Goal: Transaction & Acquisition: Download file/media

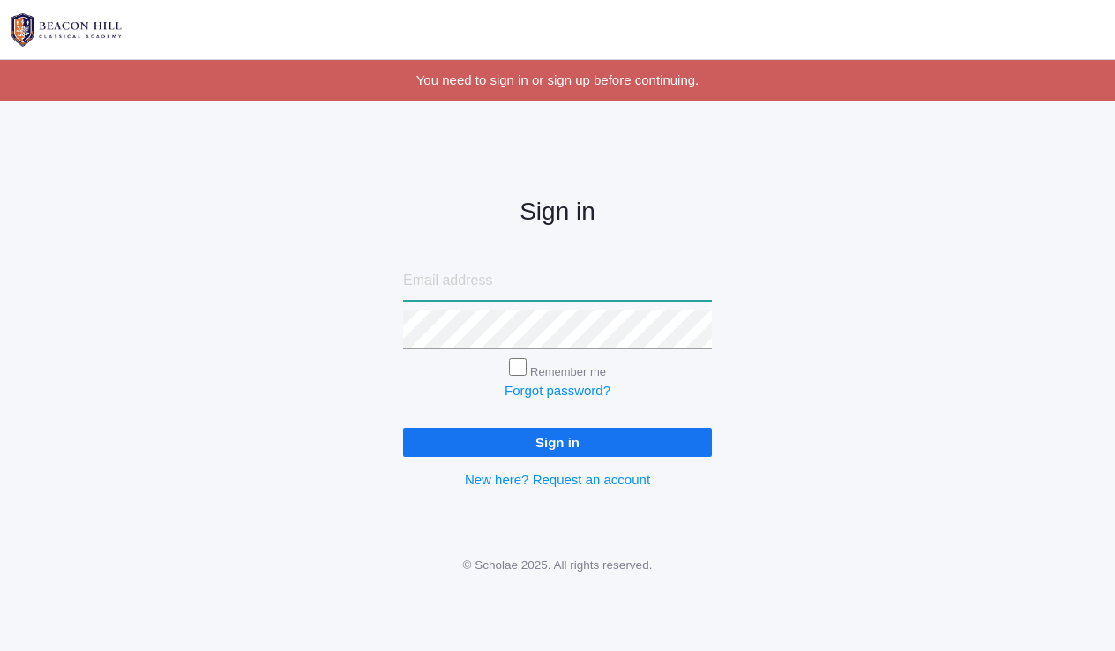
type input "[EMAIL_ADDRESS][DOMAIN_NAME]"
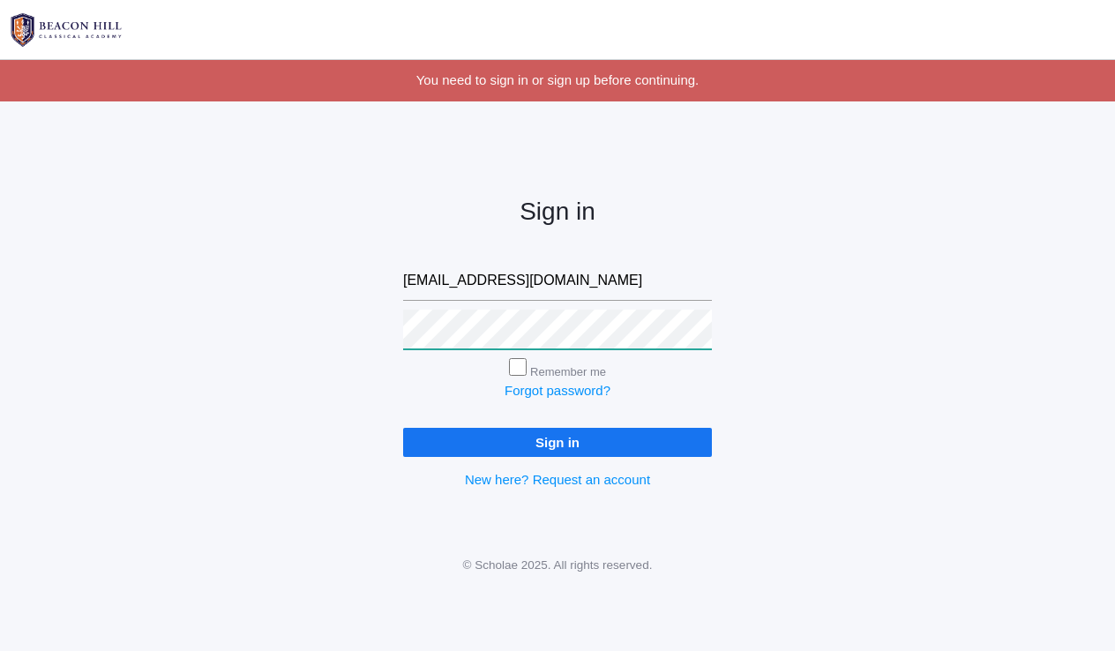
click at [558, 439] on input "Sign in" at bounding box center [557, 442] width 309 height 29
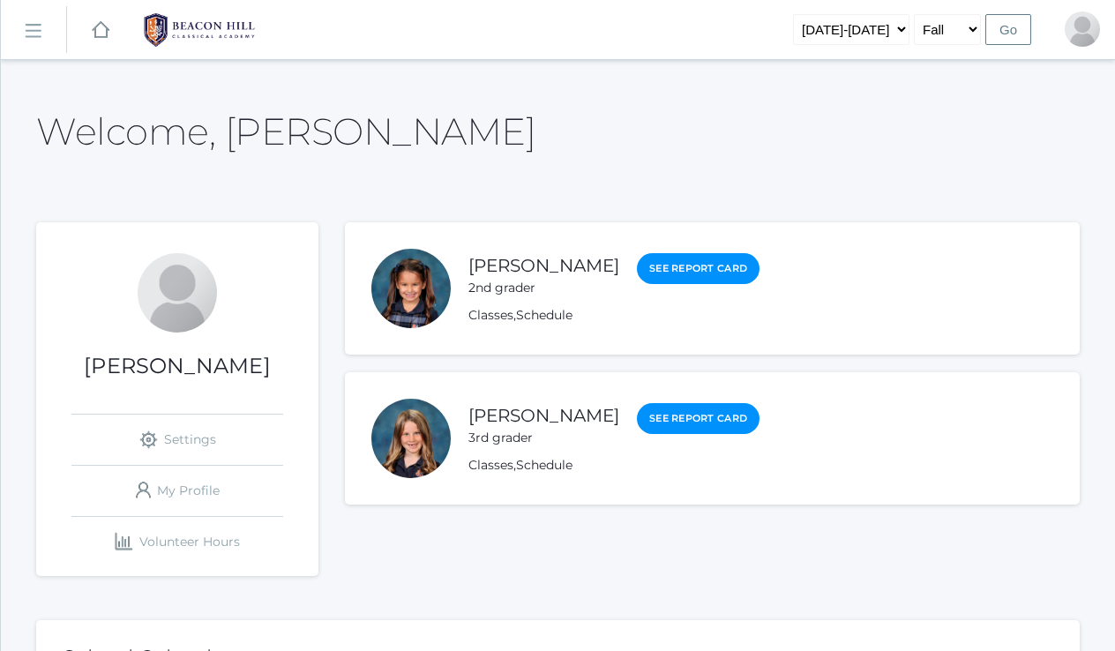
click at [36, 32] on rect at bounding box center [33, 31] width 28 height 28
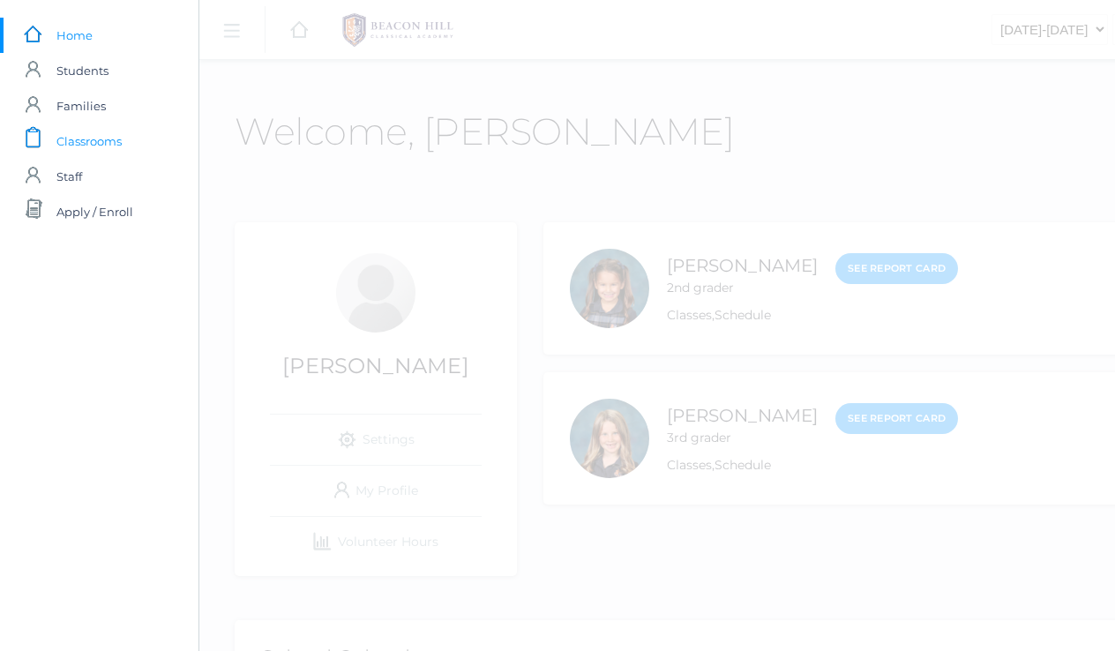
click at [79, 132] on span "Classrooms" at bounding box center [88, 141] width 65 height 35
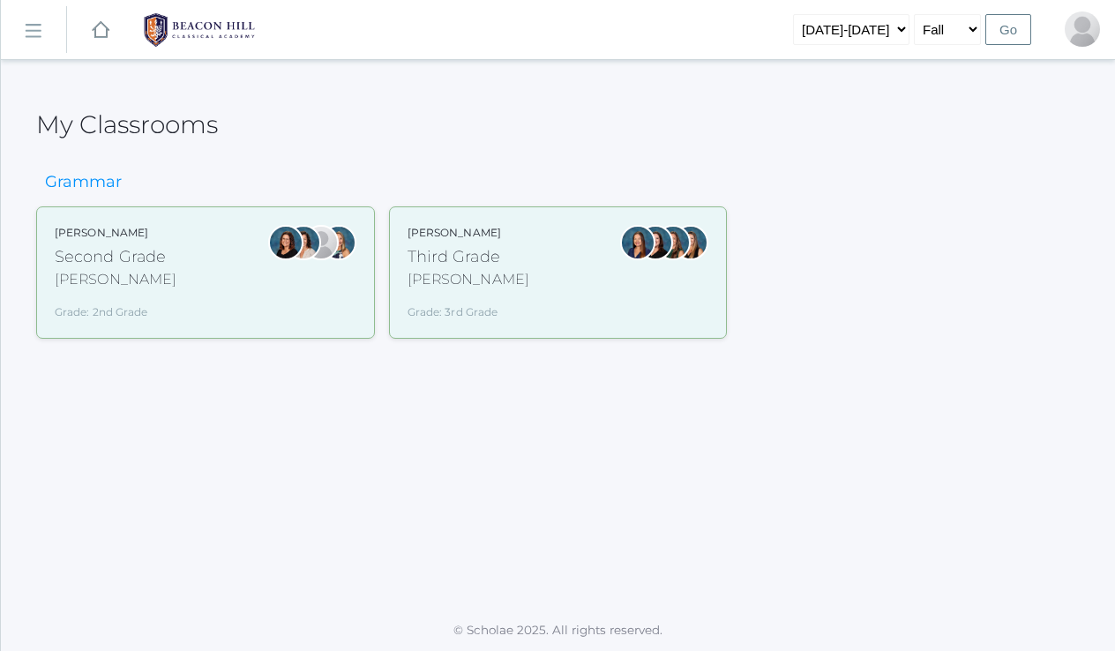
click at [444, 280] on div "Webster" at bounding box center [469, 279] width 122 height 21
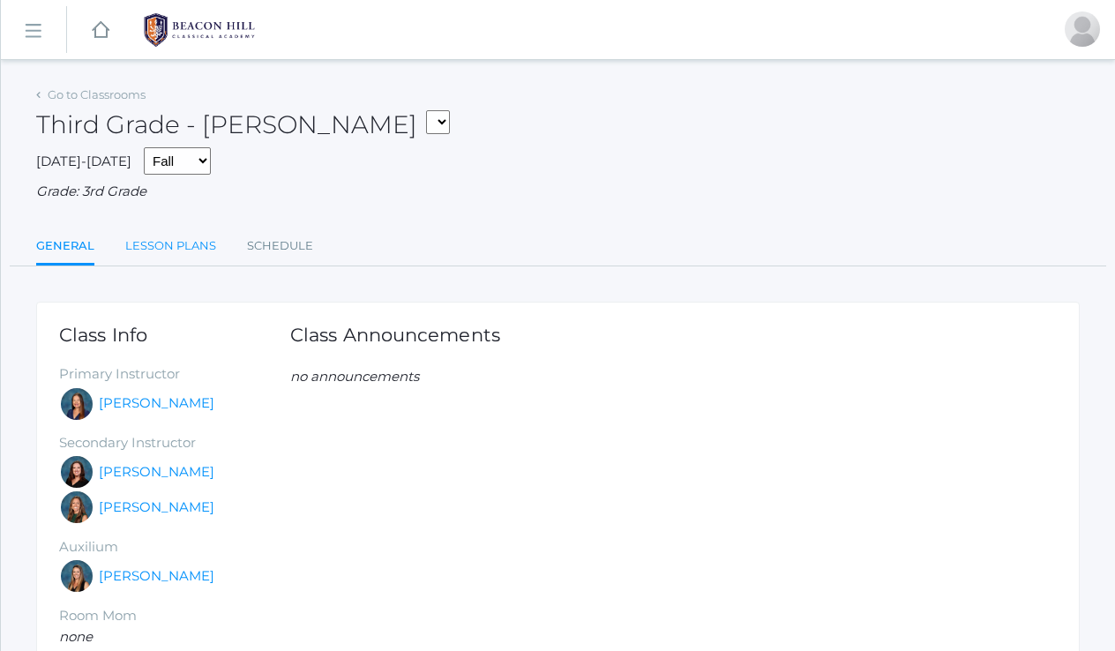
click at [165, 231] on link "Lesson Plans" at bounding box center [170, 246] width 91 height 35
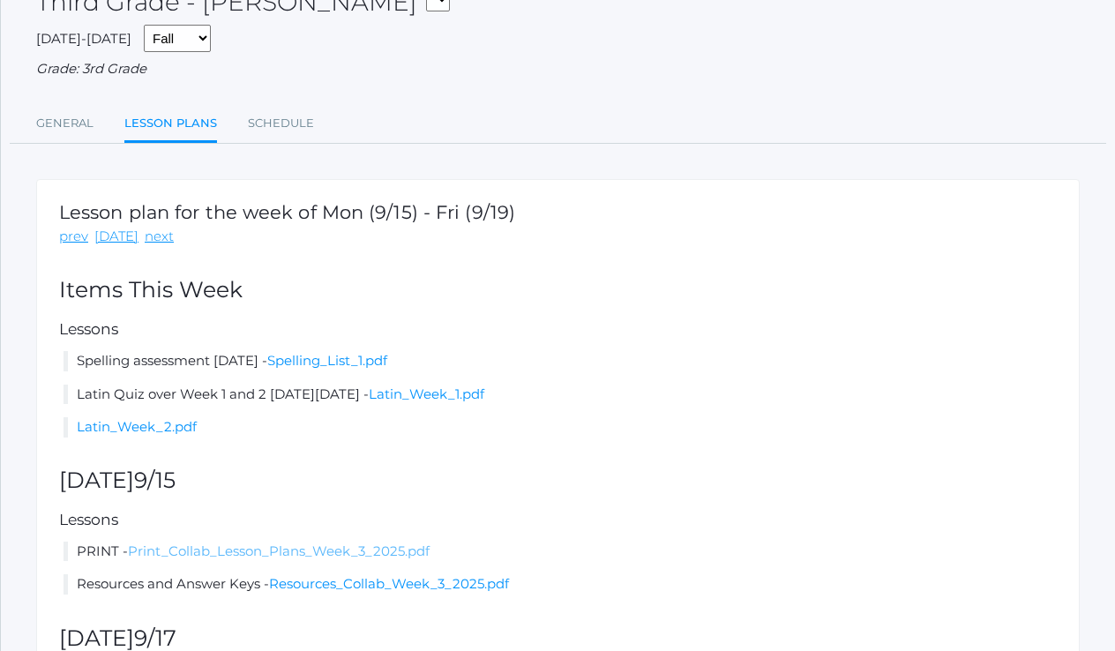
scroll to position [128, 0]
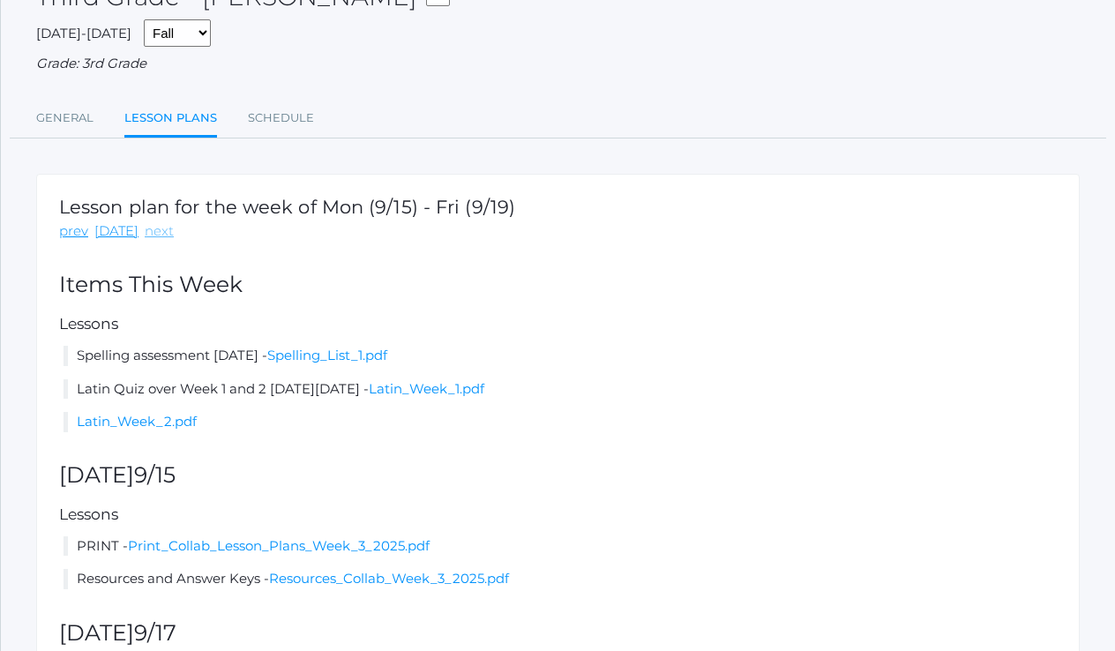
click at [146, 227] on link "next" at bounding box center [159, 231] width 29 height 20
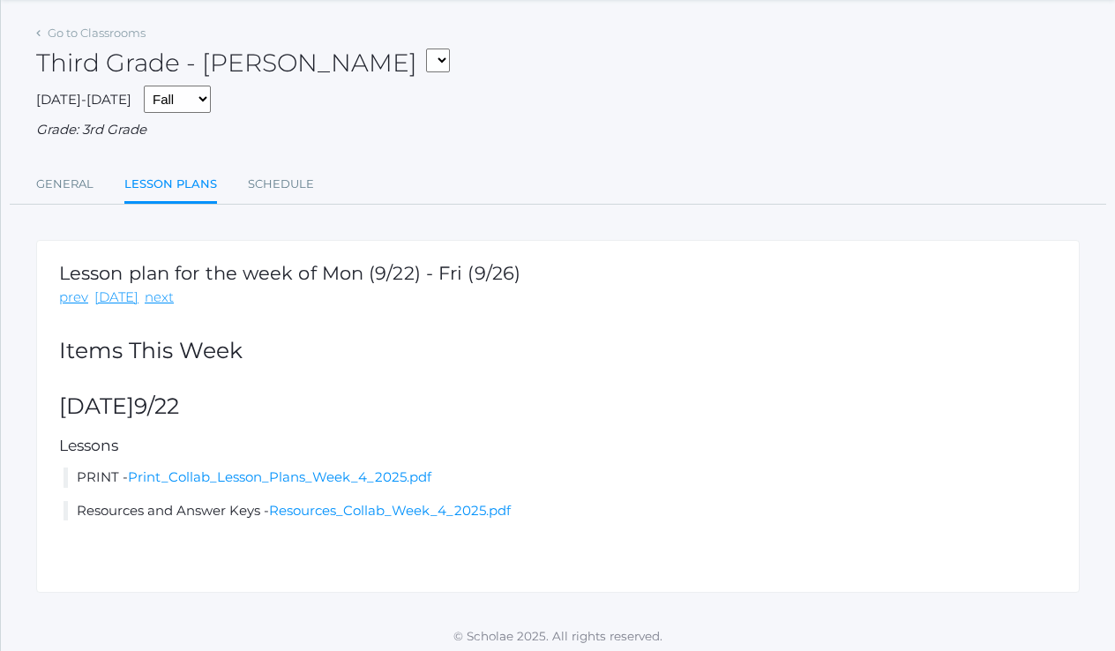
scroll to position [61, 0]
click at [346, 469] on link "Print_Collab_Lesson_Plans_Week_4_2025.pdf" at bounding box center [280, 477] width 304 height 17
